Goal: Check status: Check status

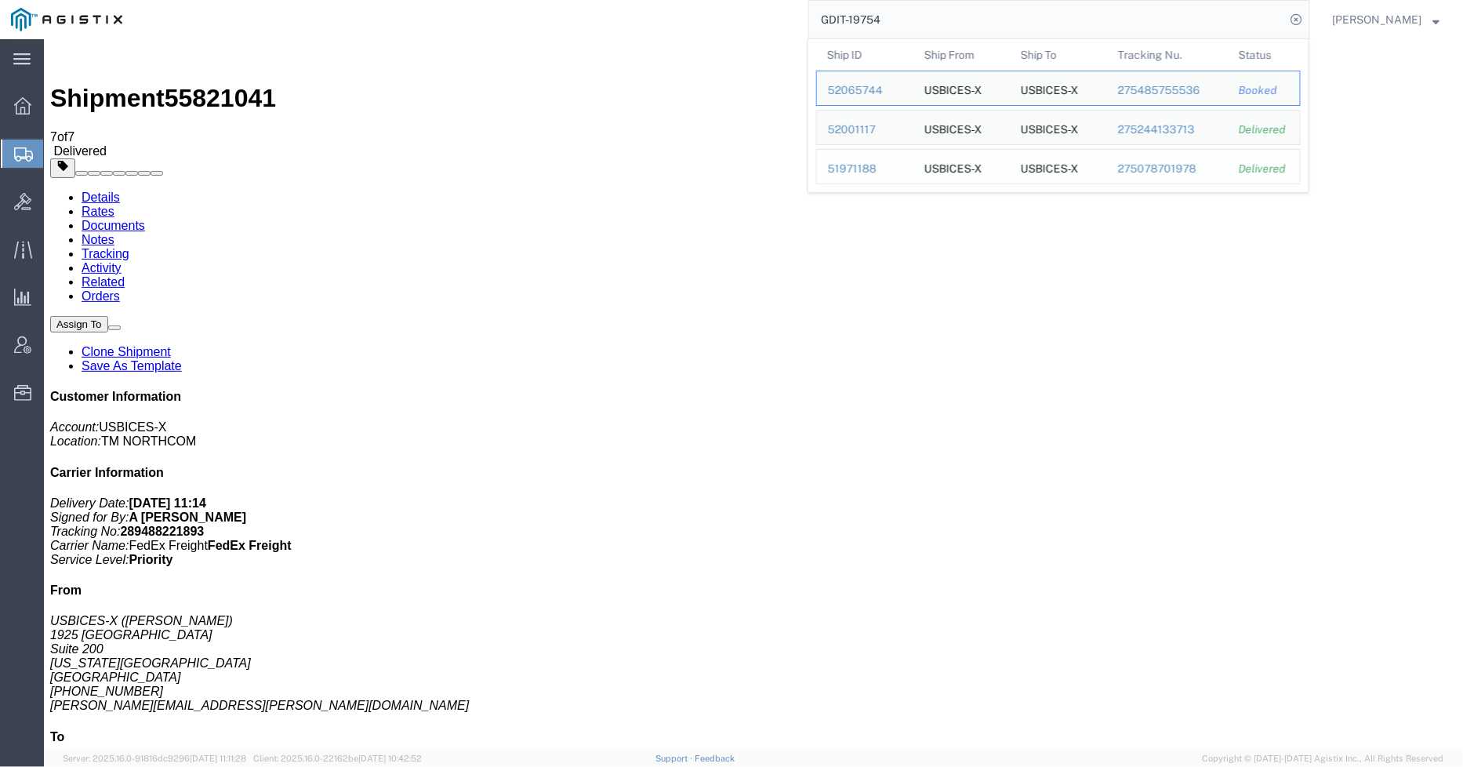
click at [874, 166] on div "51971188" at bounding box center [865, 169] width 74 height 16
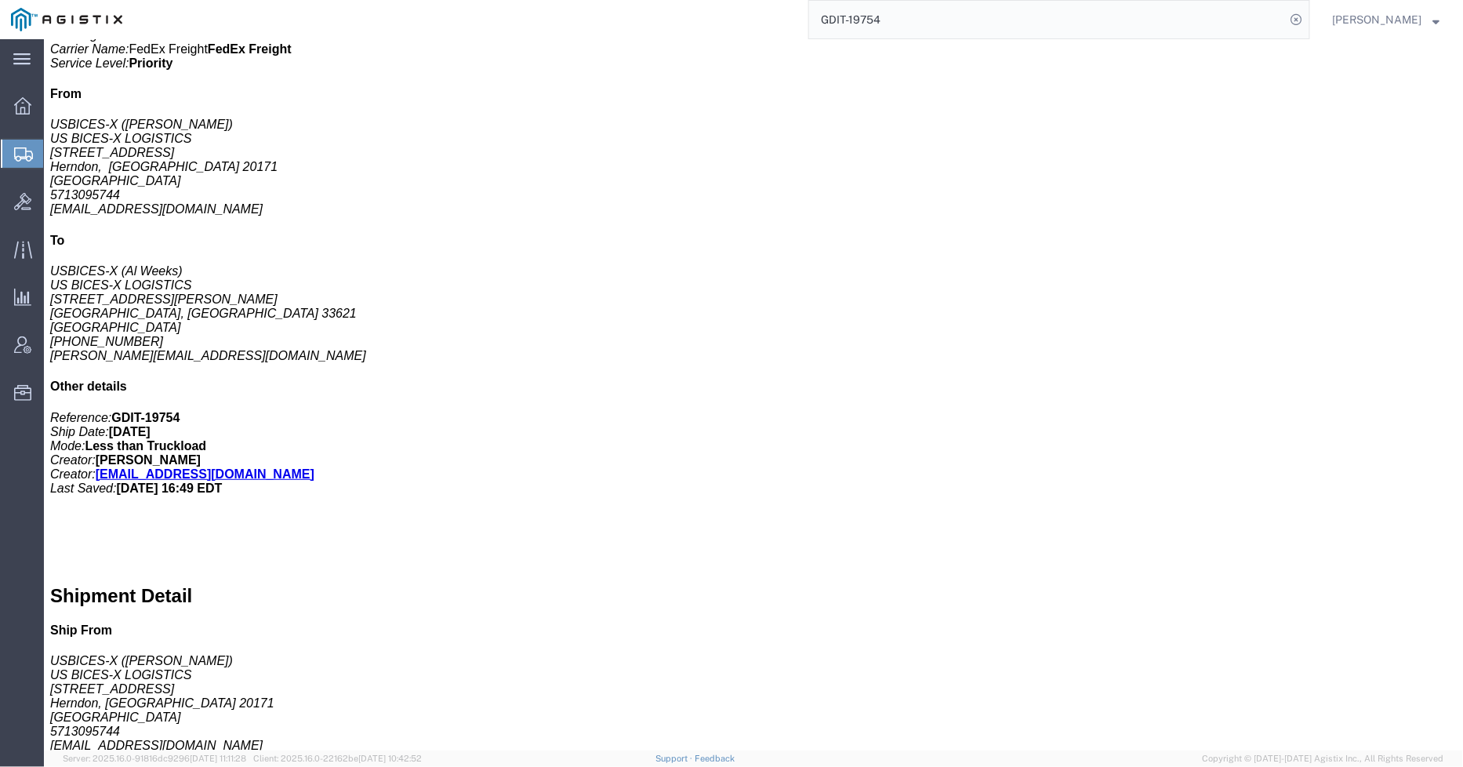
scroll to position [522, 0]
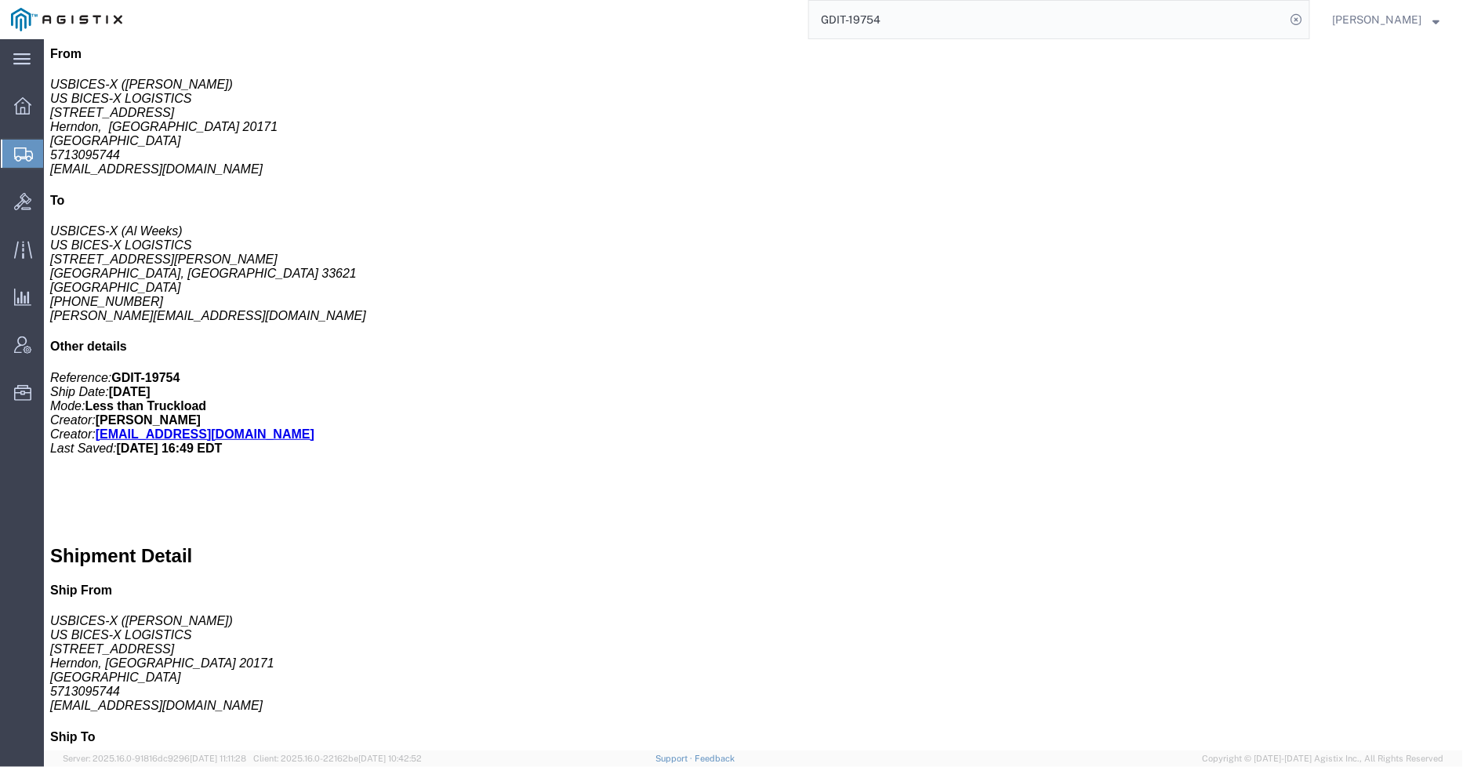
click p "Class: 92.5"
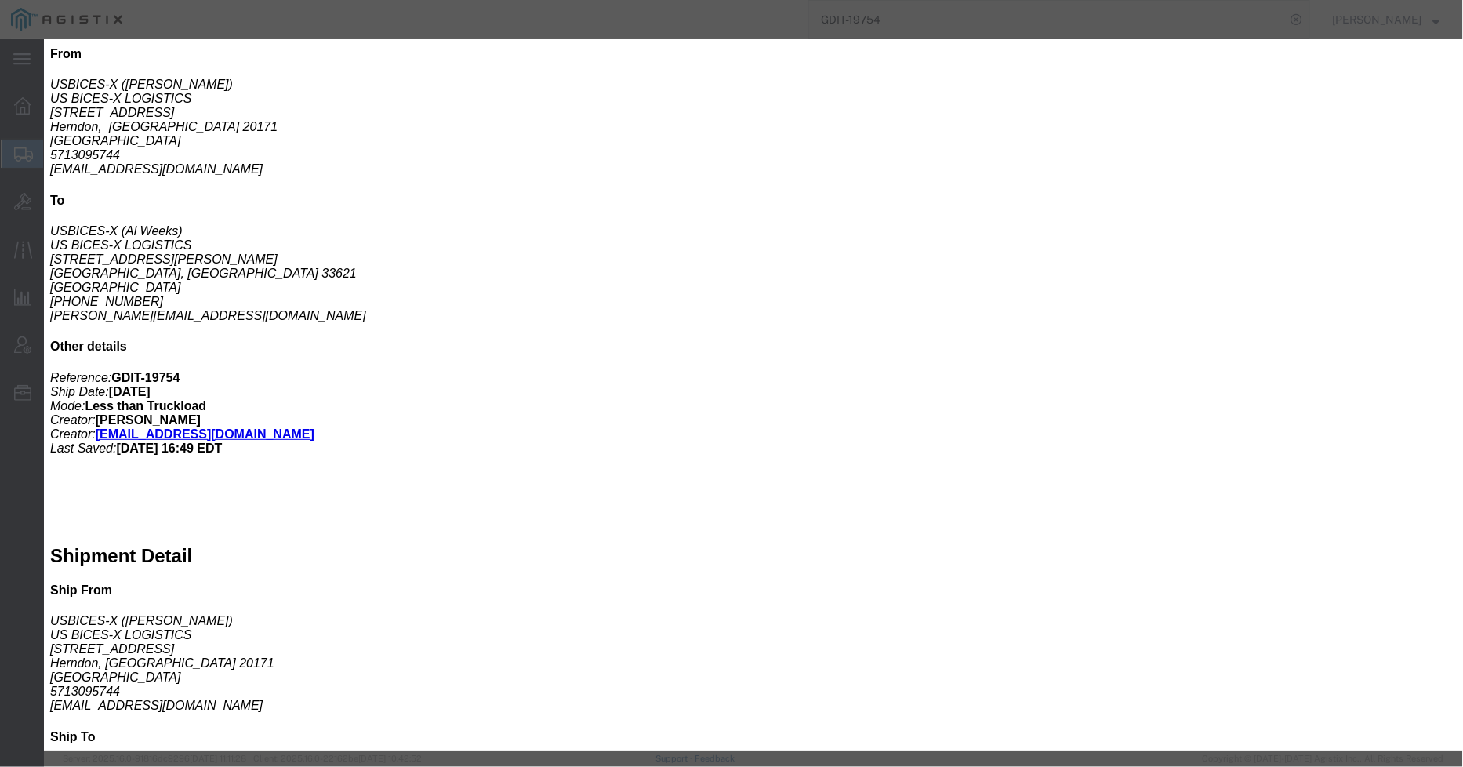
click icon "button"
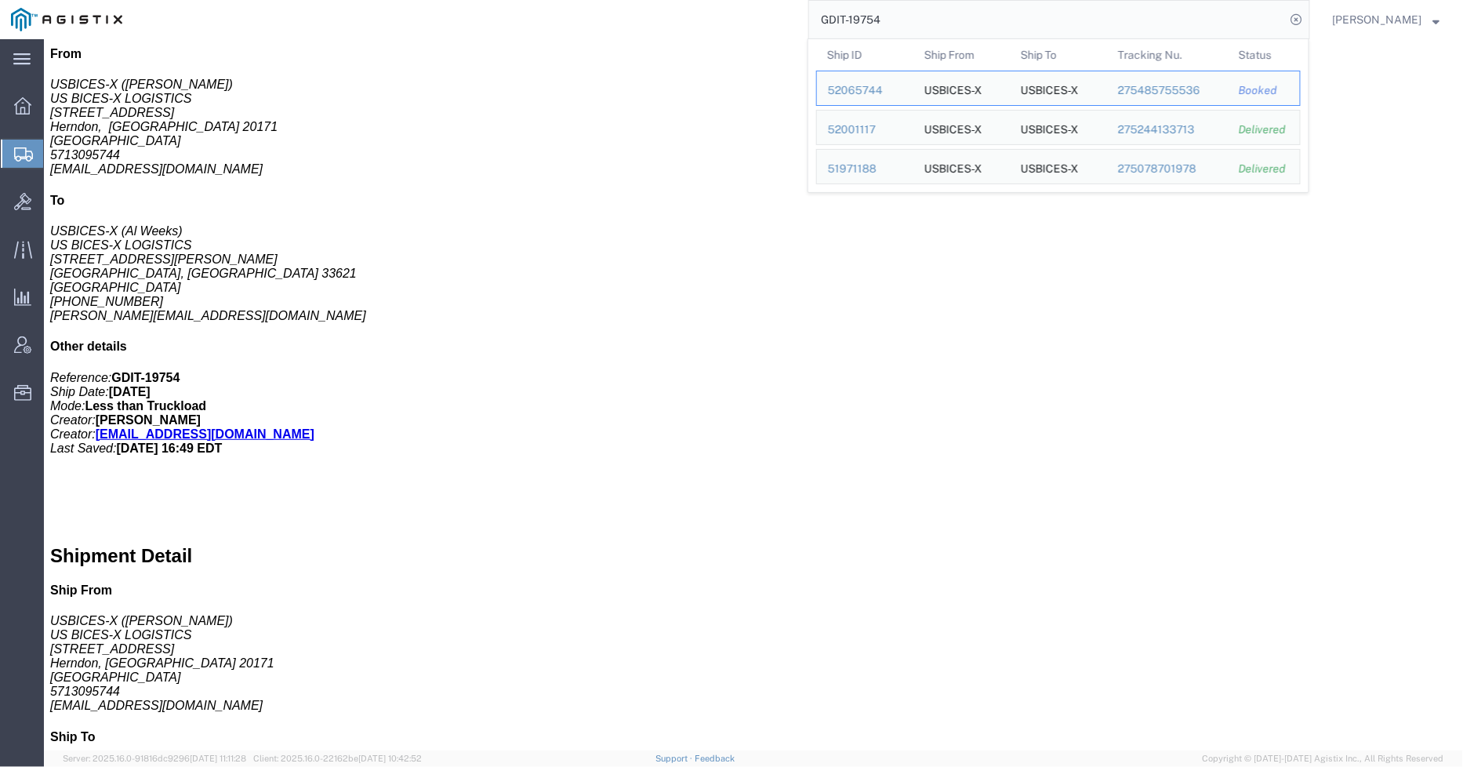
click at [1255, 21] on input "GDIT-19754" at bounding box center [1047, 20] width 477 height 38
click at [863, 132] on div "52001117" at bounding box center [865, 130] width 74 height 16
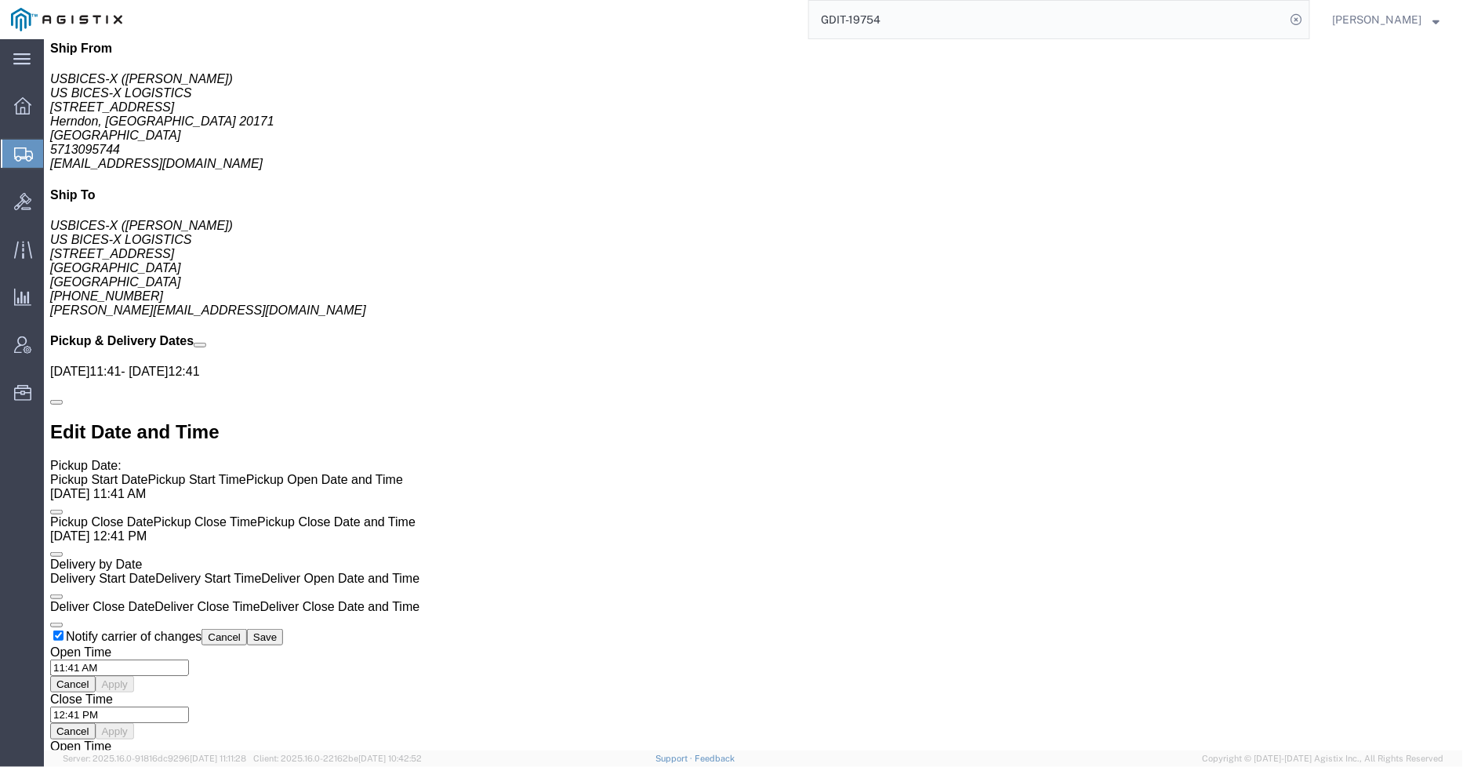
scroll to position [1219, 0]
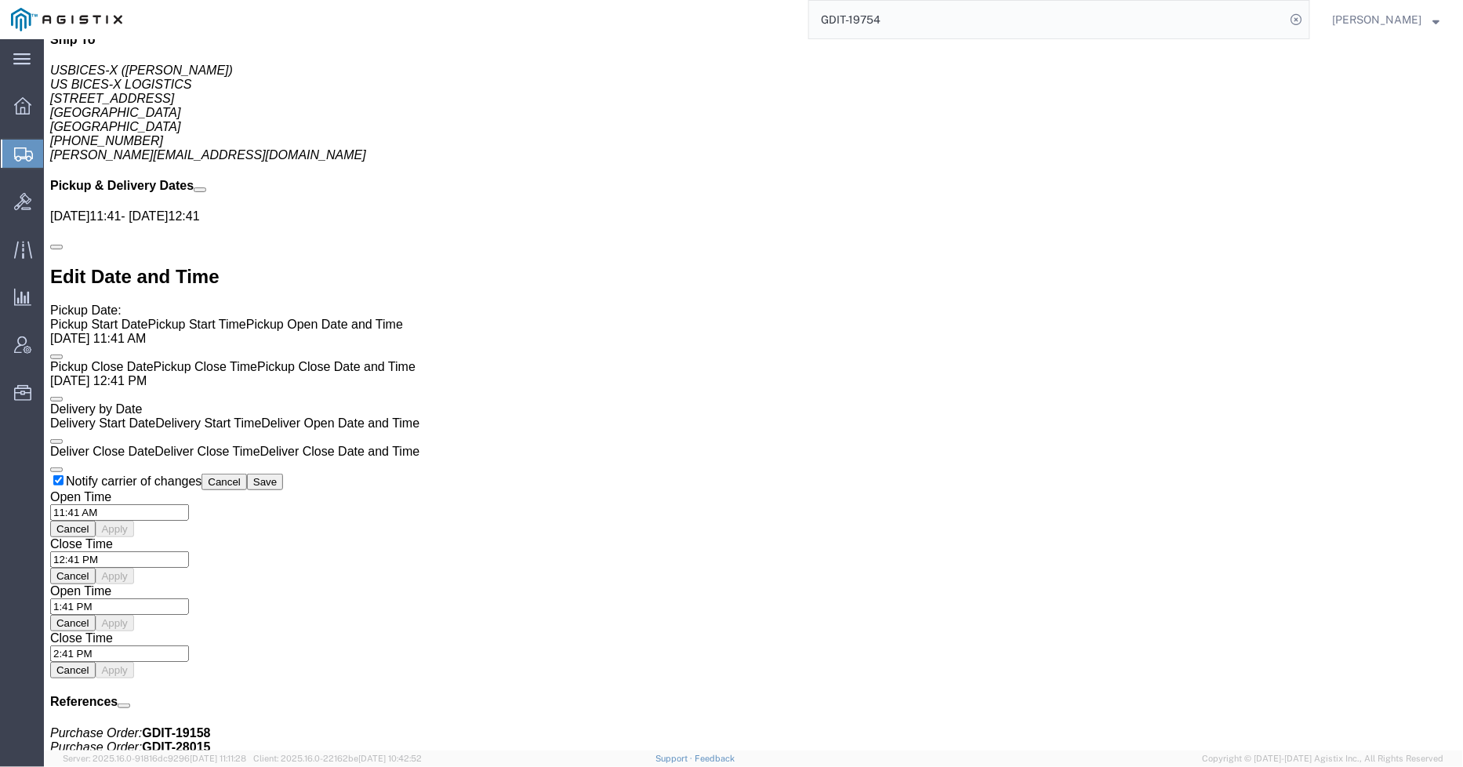
click p "Country of Origin: [GEOGRAPHIC_DATA]"
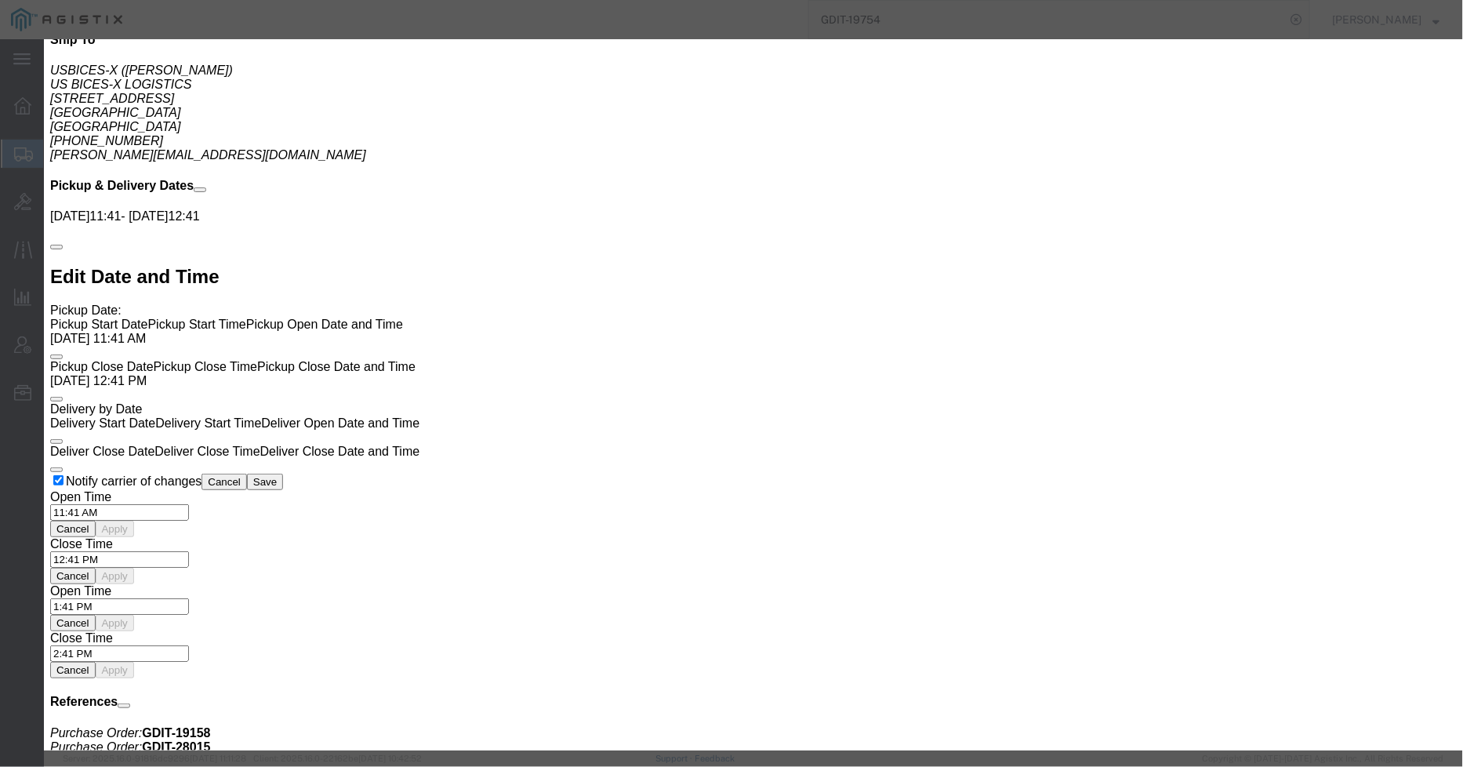
drag, startPoint x: 1134, startPoint y: 47, endPoint x: 1399, endPoint y: 310, distance: 372.5
click button "button"
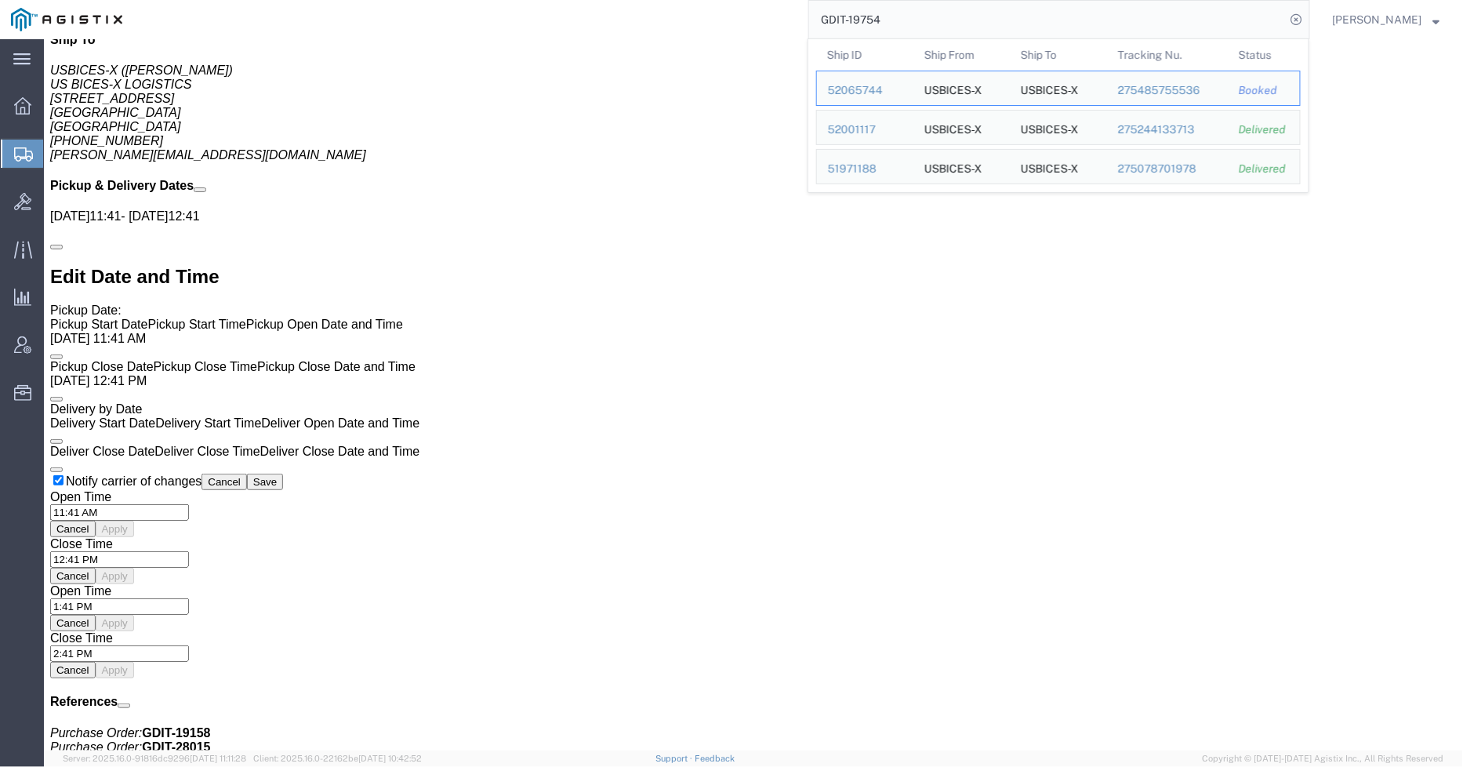
drag, startPoint x: 944, startPoint y: 26, endPoint x: 861, endPoint y: 26, distance: 83.1
click at [861, 26] on input "GDIT-19754" at bounding box center [1047, 20] width 477 height 38
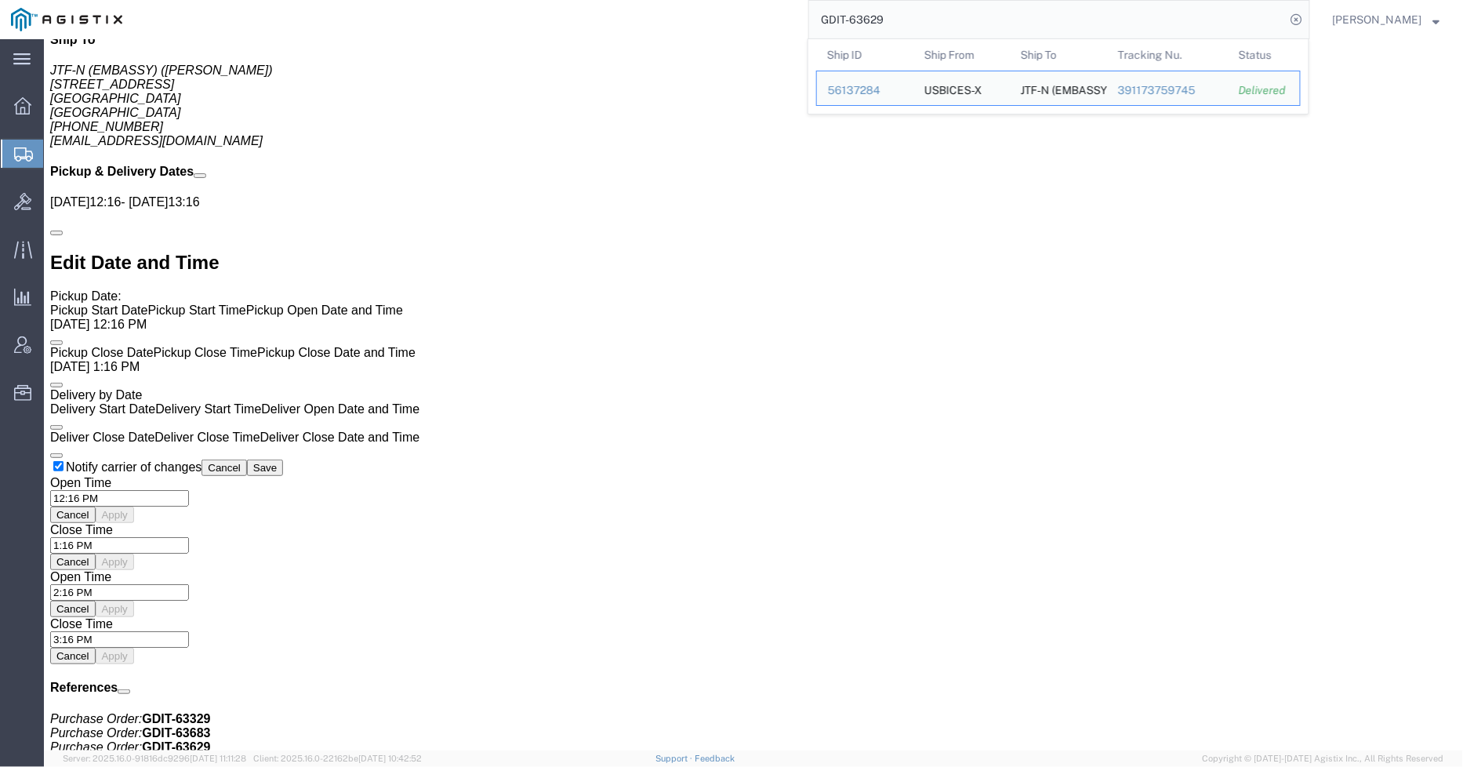
drag, startPoint x: 946, startPoint y: 16, endPoint x: 862, endPoint y: 17, distance: 83.9
click at [862, 17] on input "GDIT-63629" at bounding box center [1047, 20] width 477 height 38
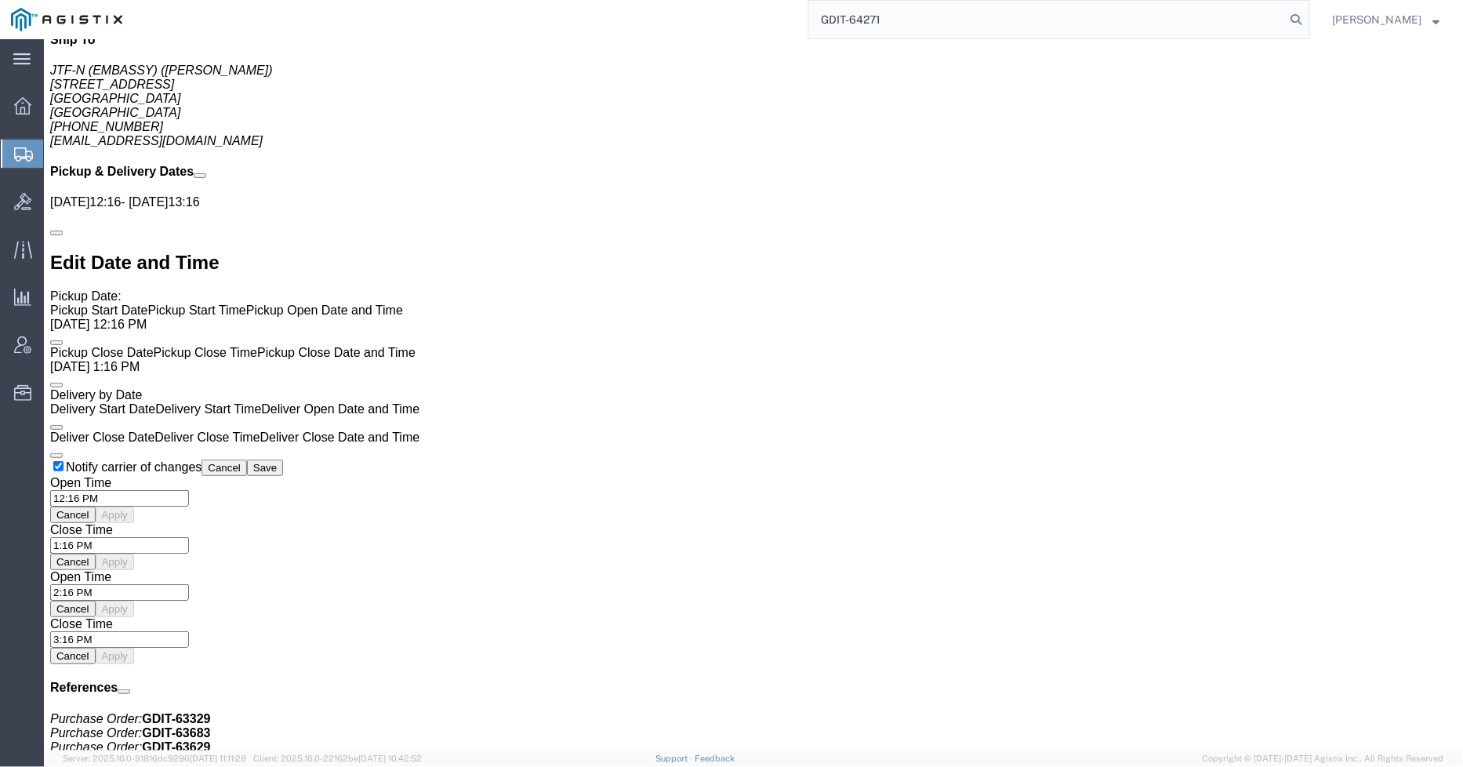
type input "GDIT-64271"
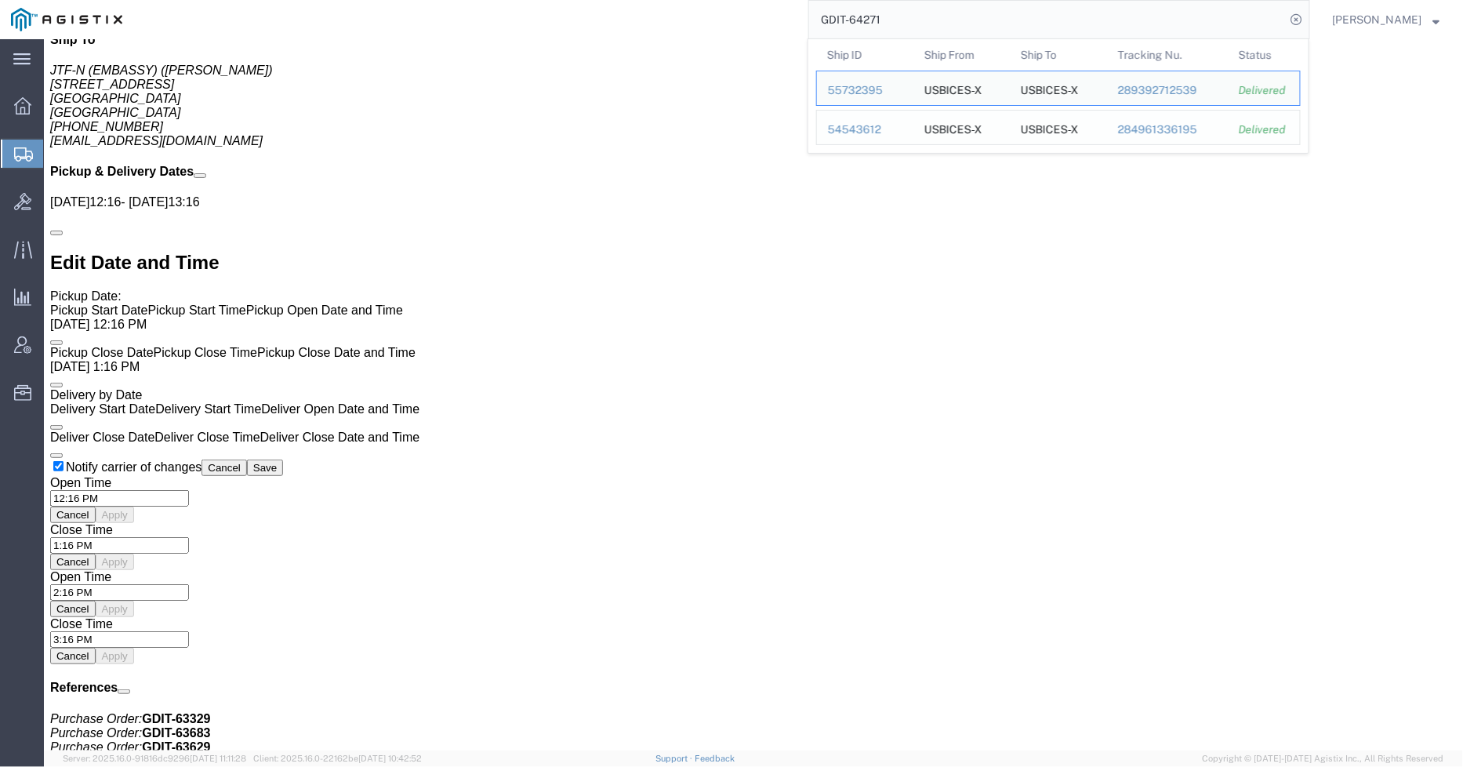
click at [883, 127] on div "54543612" at bounding box center [865, 130] width 74 height 16
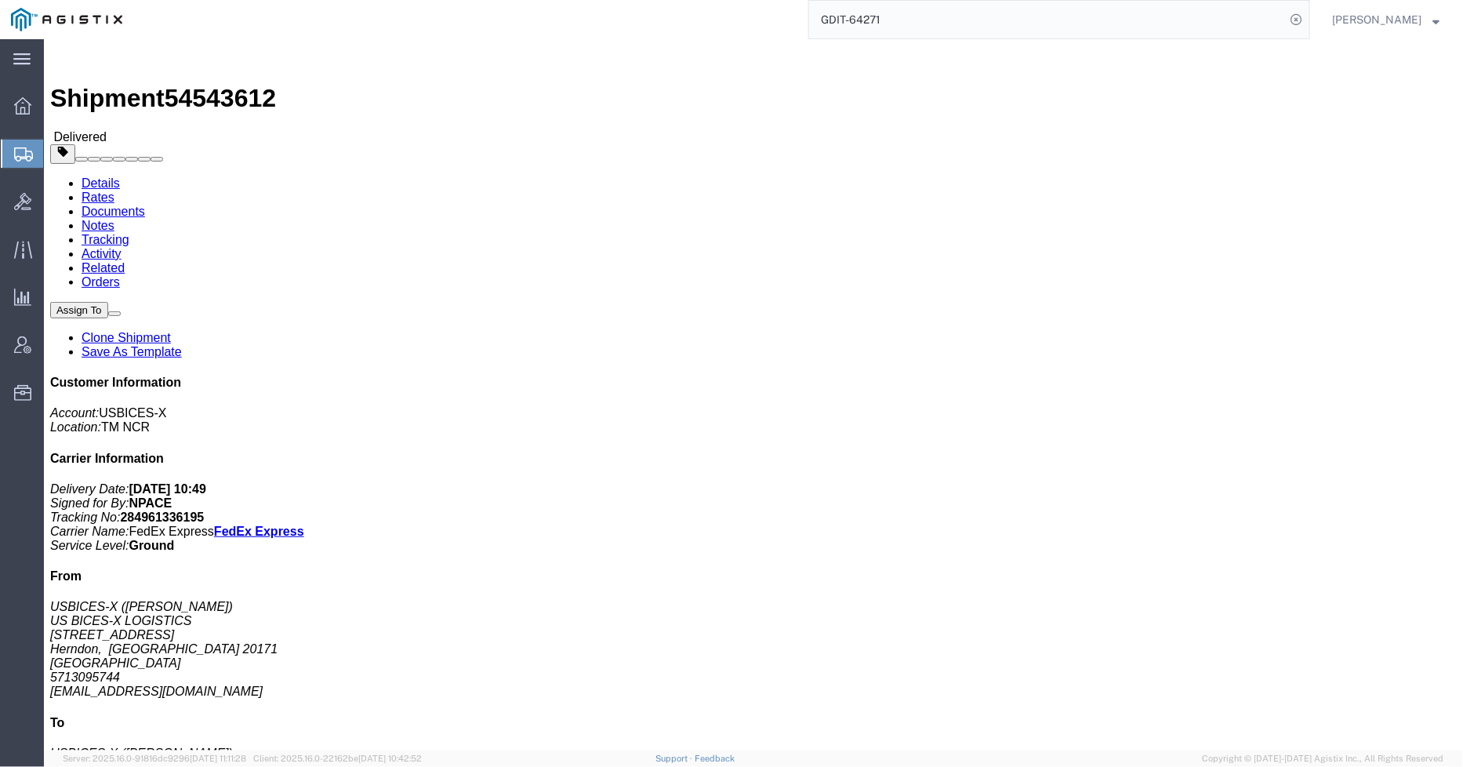
click at [922, 10] on input "GDIT-64271" at bounding box center [1047, 20] width 477 height 38
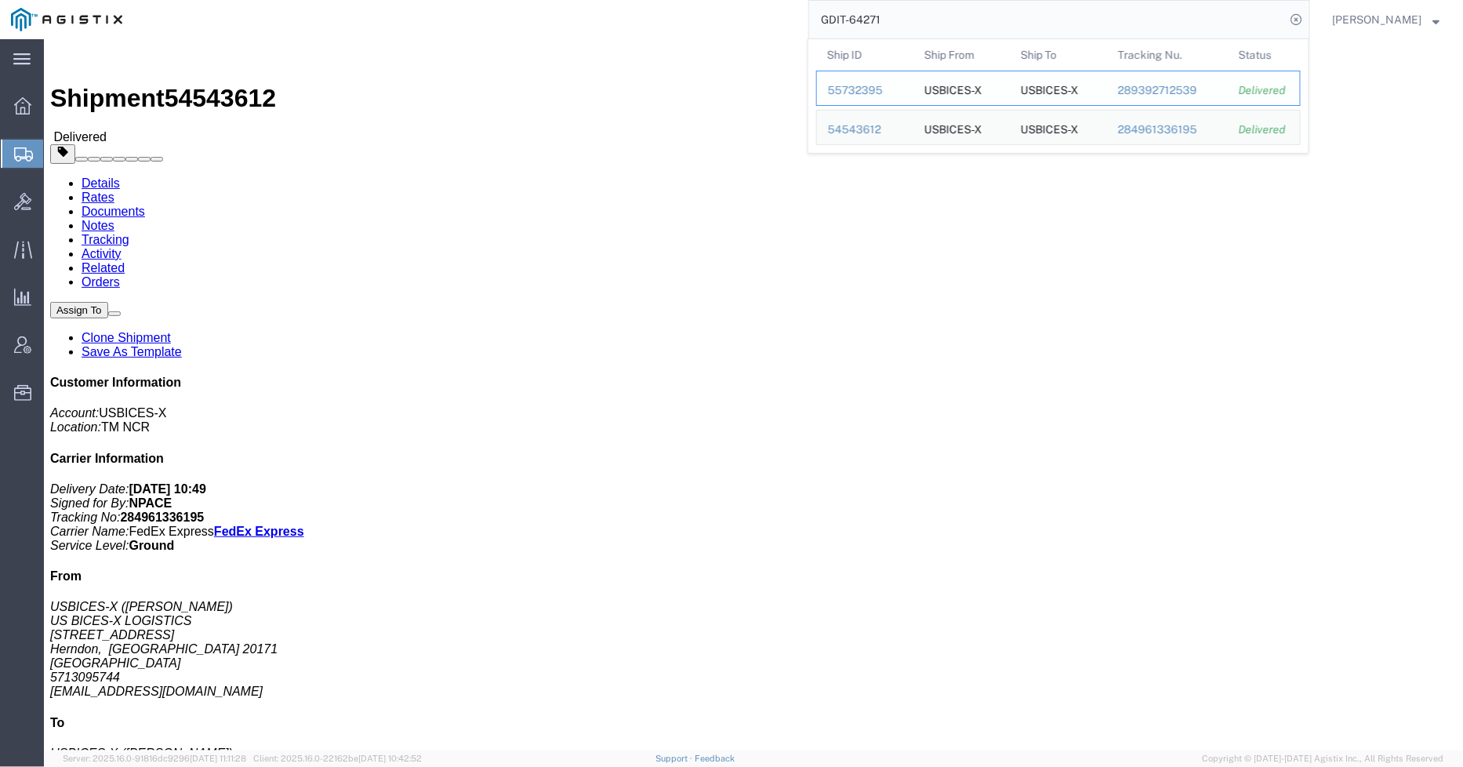
click at [881, 86] on div "55732395" at bounding box center [865, 90] width 74 height 16
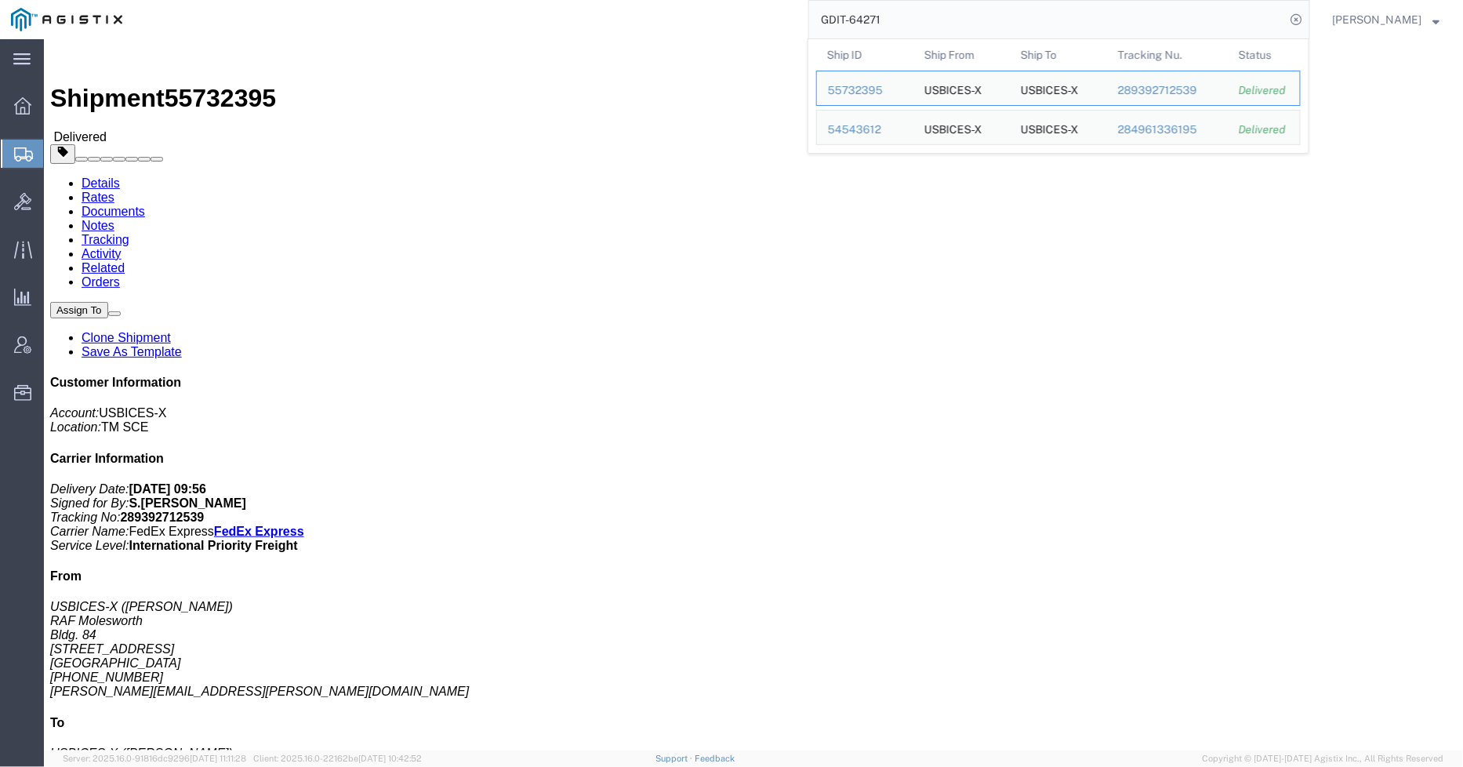
click at [913, 18] on input "GDIT-64271" at bounding box center [1047, 20] width 477 height 38
click at [873, 123] on div "54543612" at bounding box center [865, 130] width 74 height 16
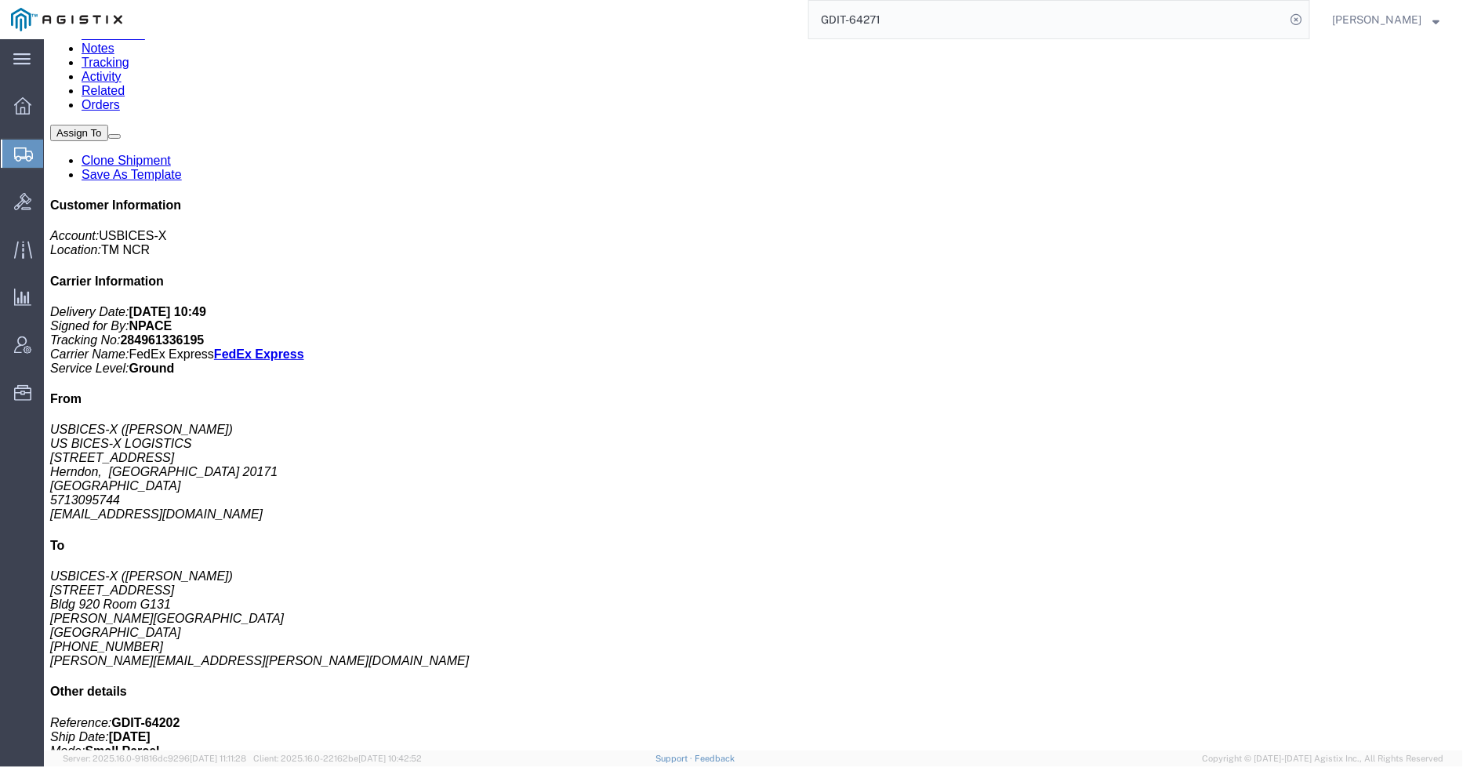
scroll to position [174, 0]
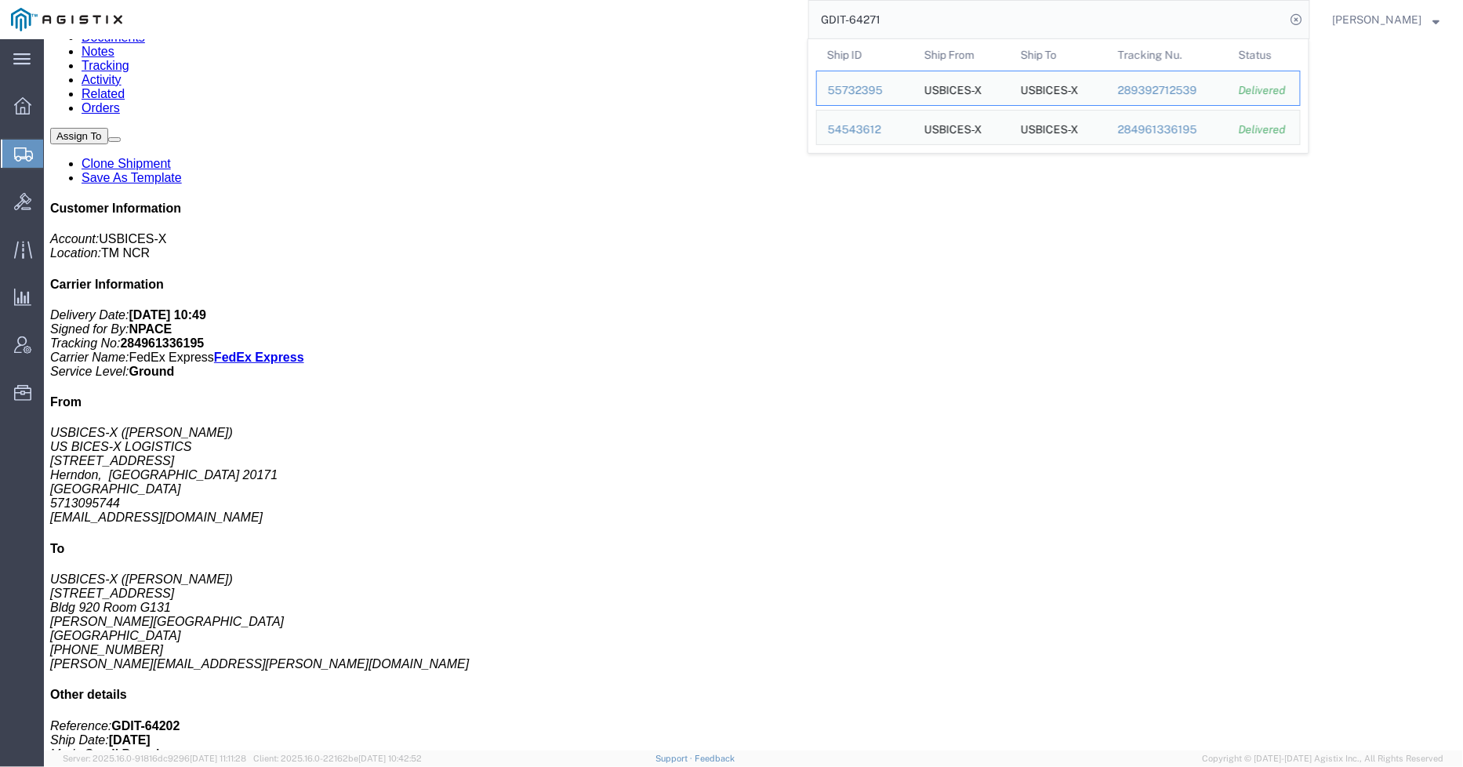
click at [914, 2] on input "GDIT-64271" at bounding box center [1047, 20] width 477 height 38
click at [862, 86] on div "55732395" at bounding box center [865, 90] width 74 height 16
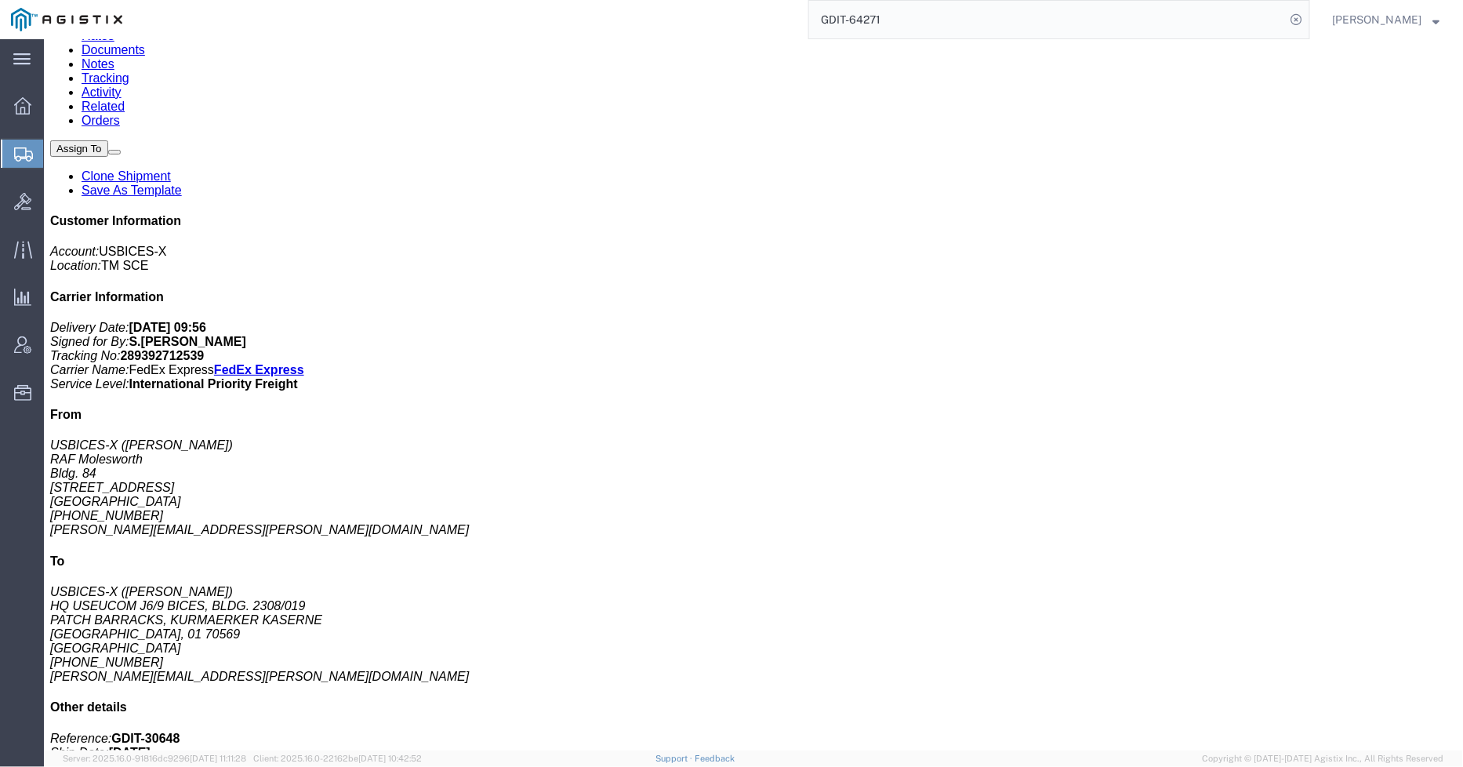
scroll to position [348, 0]
